Goal: Information Seeking & Learning: Learn about a topic

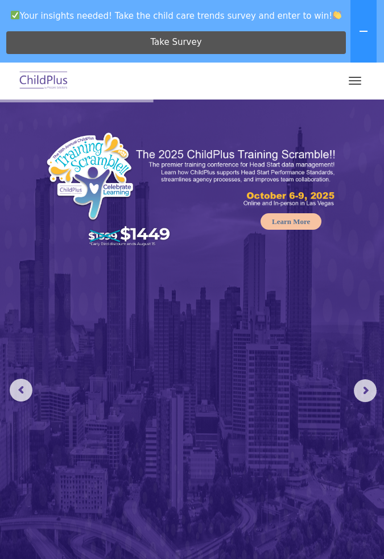
select select "MEDIUM"
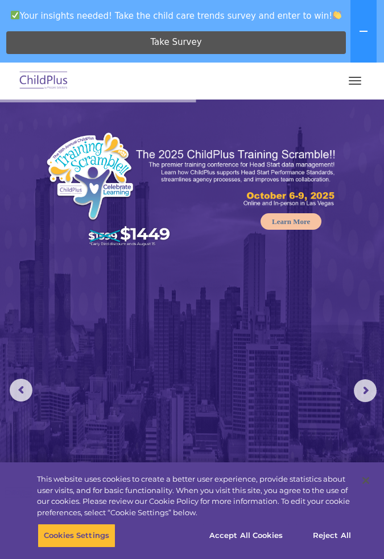
click at [360, 82] on button "button" at bounding box center [355, 81] width 24 height 18
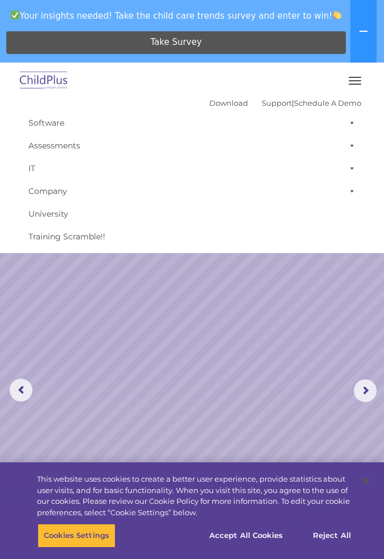
click at [353, 77] on span "button" at bounding box center [354, 77] width 13 height 1
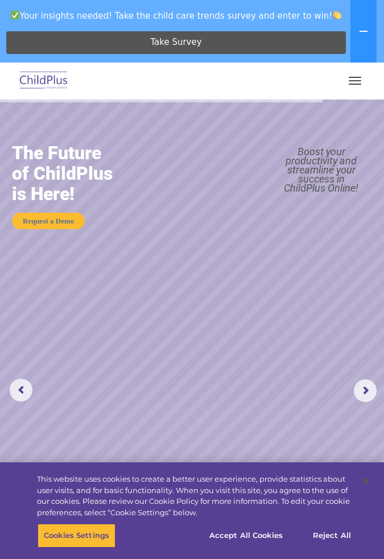
click at [354, 77] on span "button" at bounding box center [354, 77] width 13 height 1
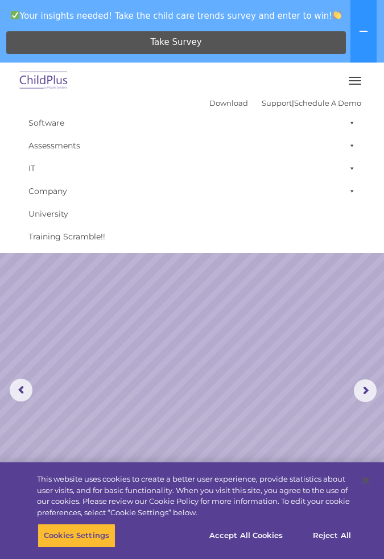
click at [45, 150] on link "Assessments" at bounding box center [192, 145] width 338 height 23
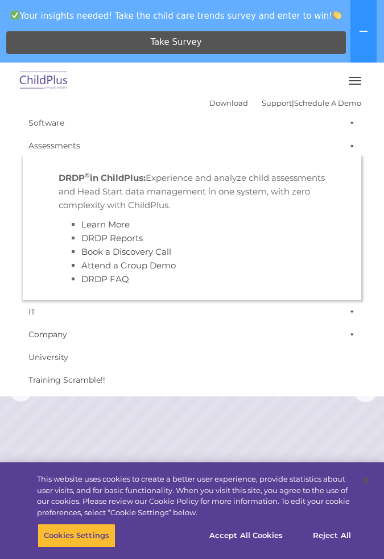
click at [102, 77] on div at bounding box center [192, 80] width 338 height 27
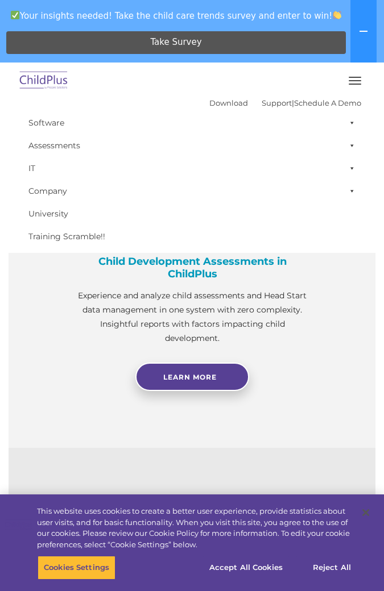
scroll to position [864, 0]
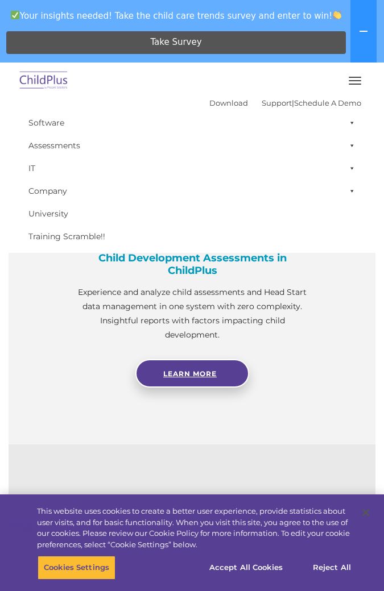
click at [155, 388] on link "Learn More" at bounding box center [192, 373] width 114 height 28
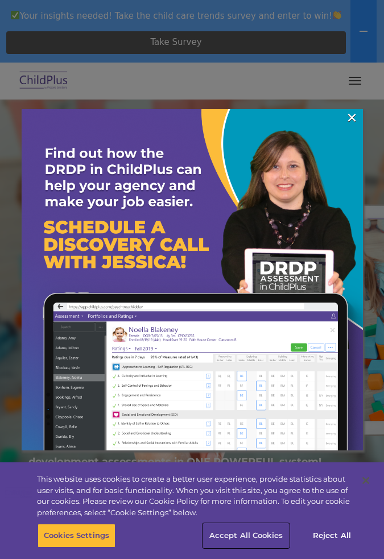
click at [260, 535] on button "Accept All Cookies" at bounding box center [246, 535] width 86 height 24
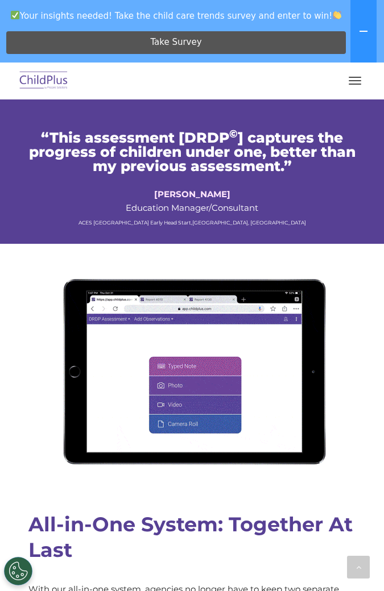
scroll to position [1177, 0]
